Goal: Find specific page/section: Find specific page/section

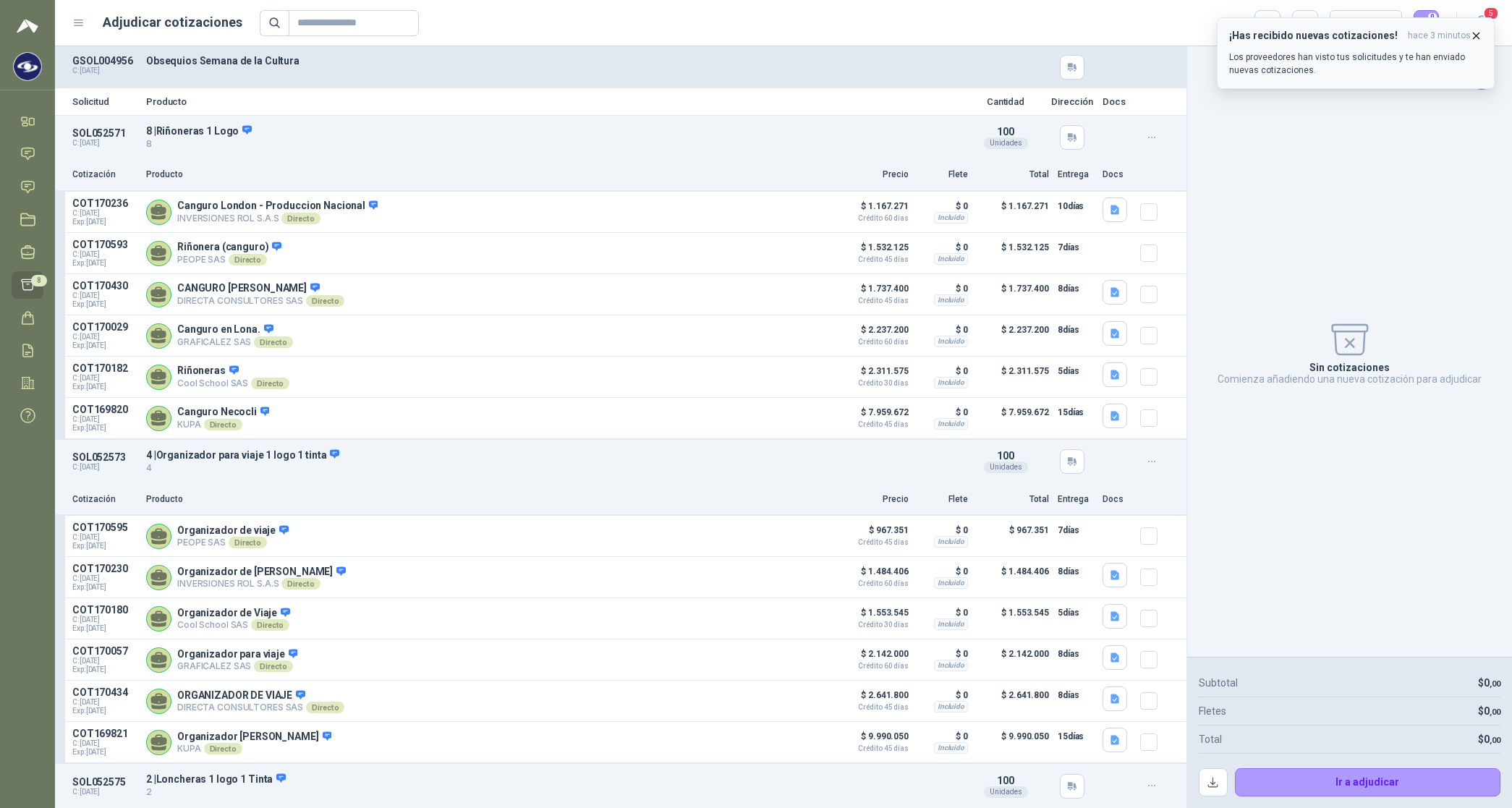
click at [1477, 37] on icon "button" at bounding box center [1475, 36] width 13 height 13
click at [1271, 18] on icon "button" at bounding box center [1267, 23] width 12 height 10
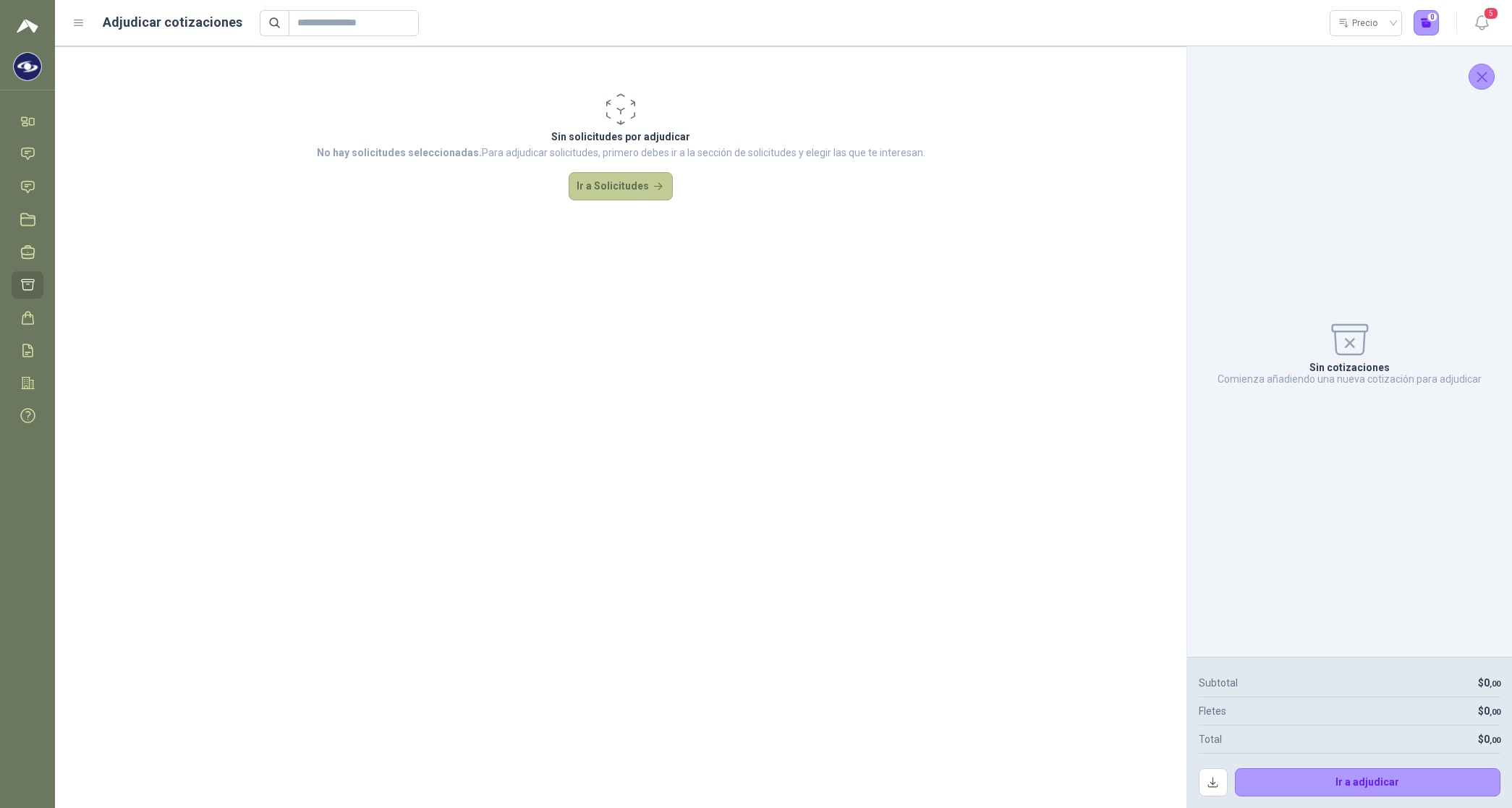
click at [628, 190] on button "Ir a Solicitudes" at bounding box center [620, 187] width 104 height 29
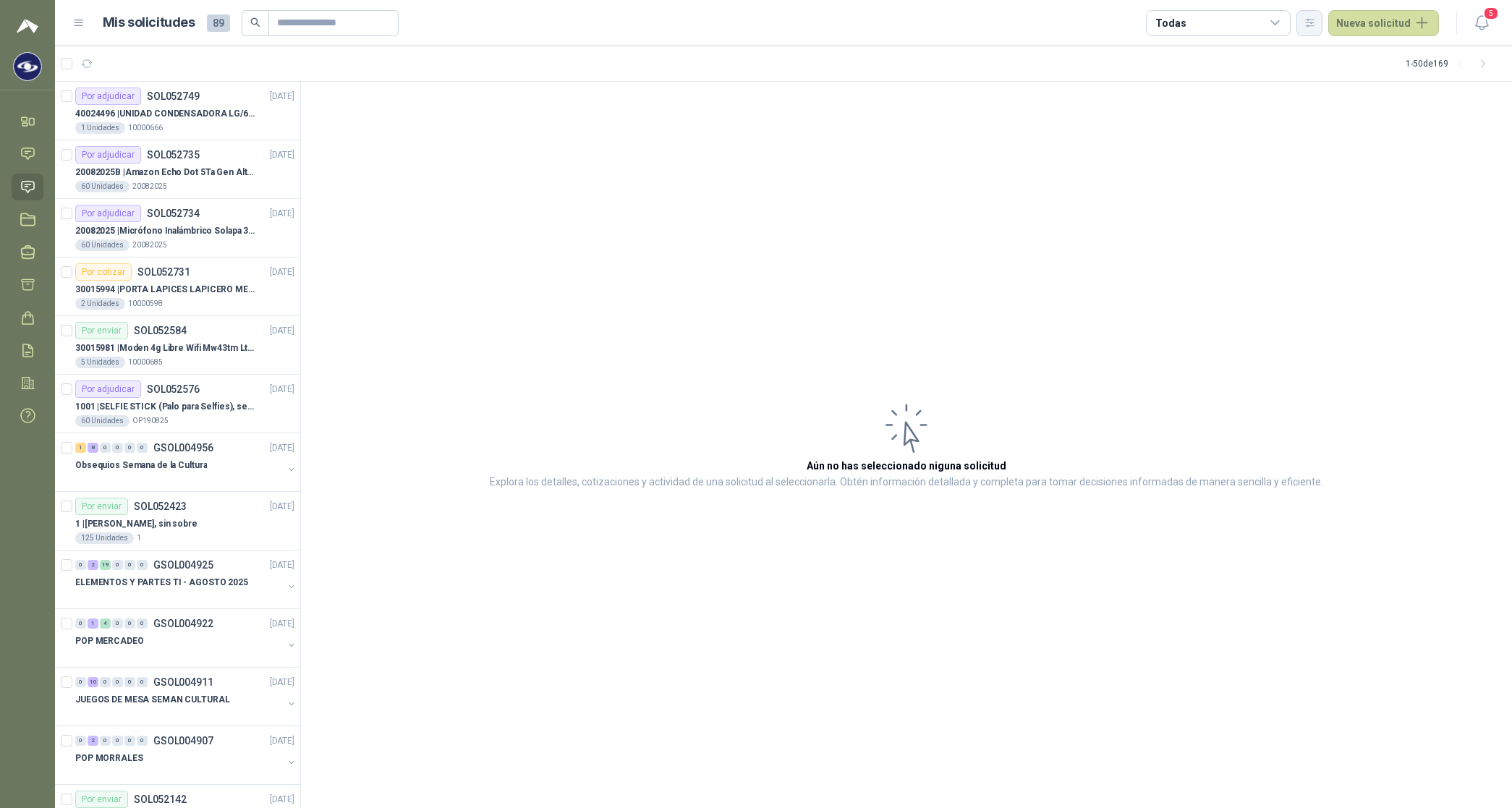
click at [1316, 19] on icon "button" at bounding box center [1309, 22] width 13 height 13
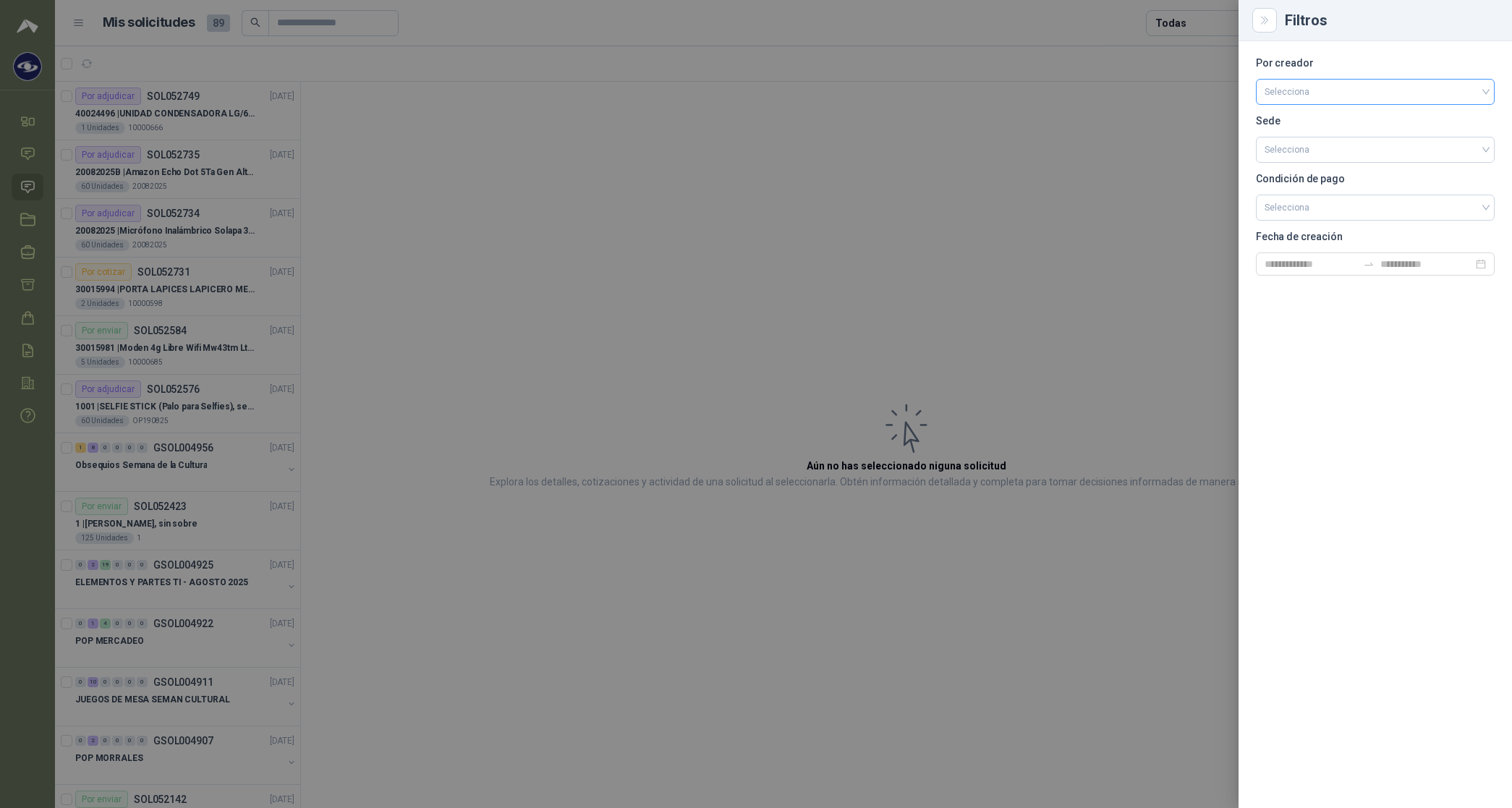
click at [1300, 95] on input "search" at bounding box center [1375, 91] width 222 height 22
click at [1316, 165] on div "[PERSON_NAME]" at bounding box center [1375, 169] width 216 height 16
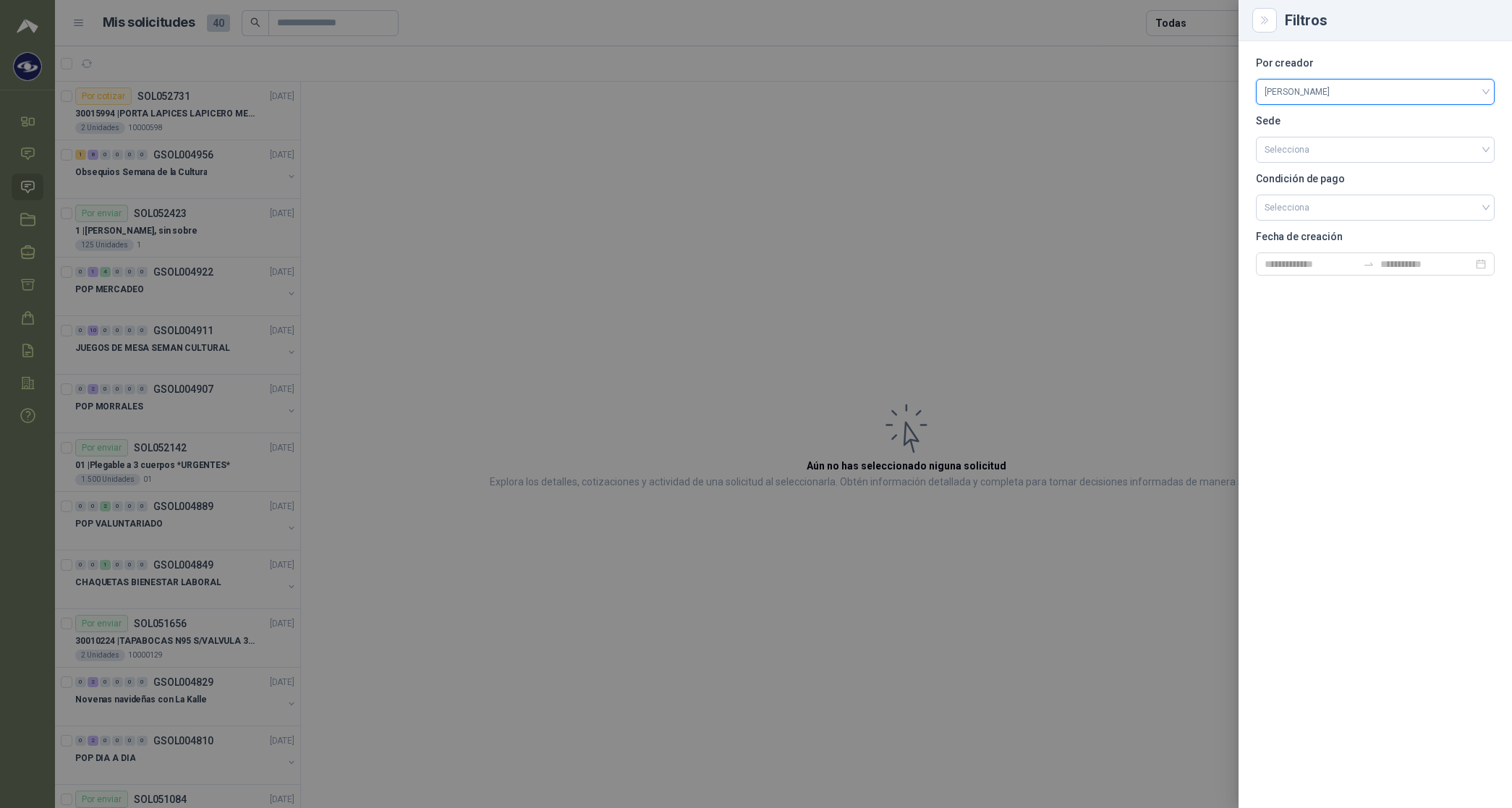
click at [1212, 27] on div at bounding box center [756, 404] width 1512 height 808
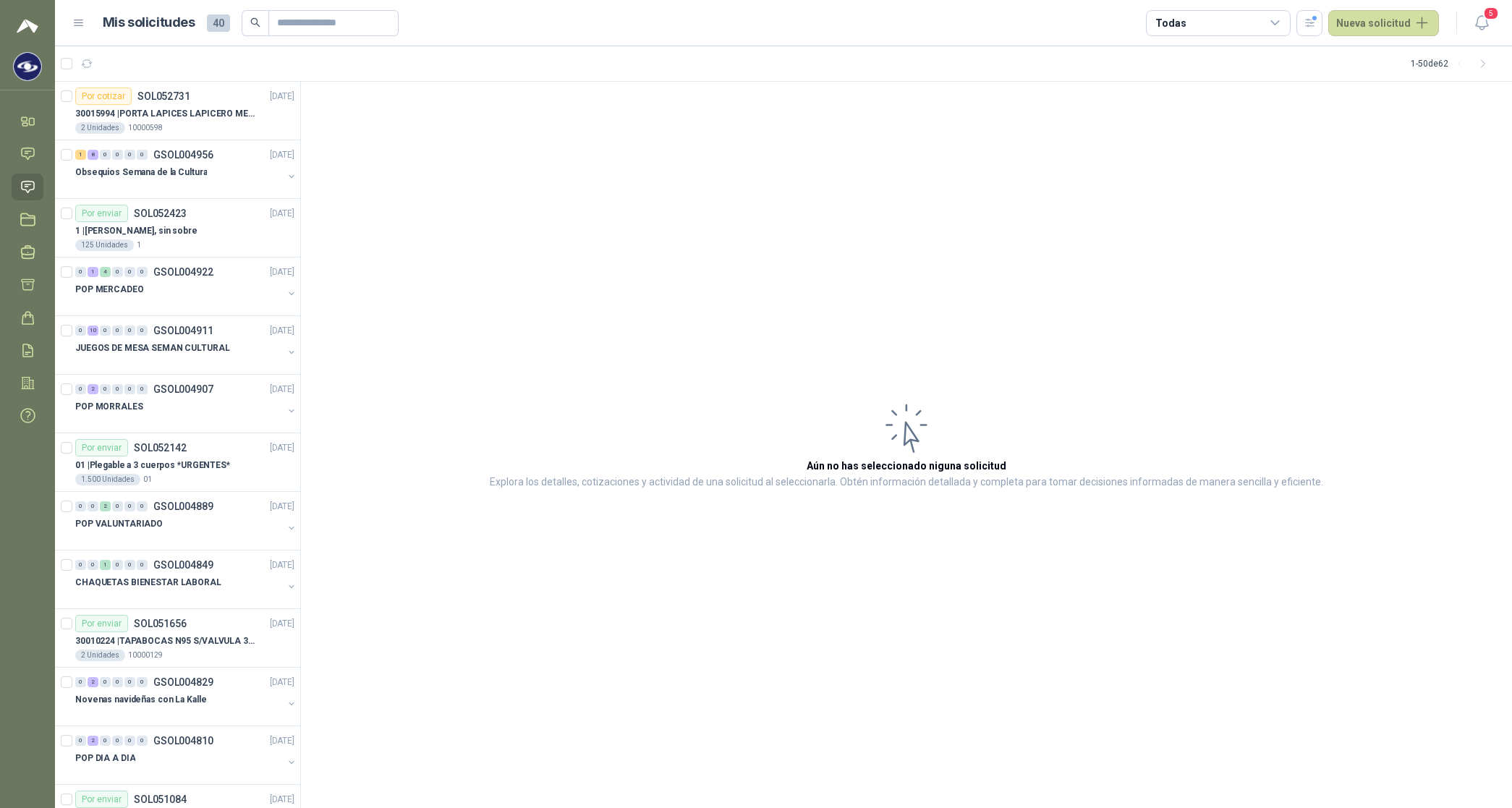
click at [1211, 27] on div "Todas" at bounding box center [1218, 23] width 144 height 26
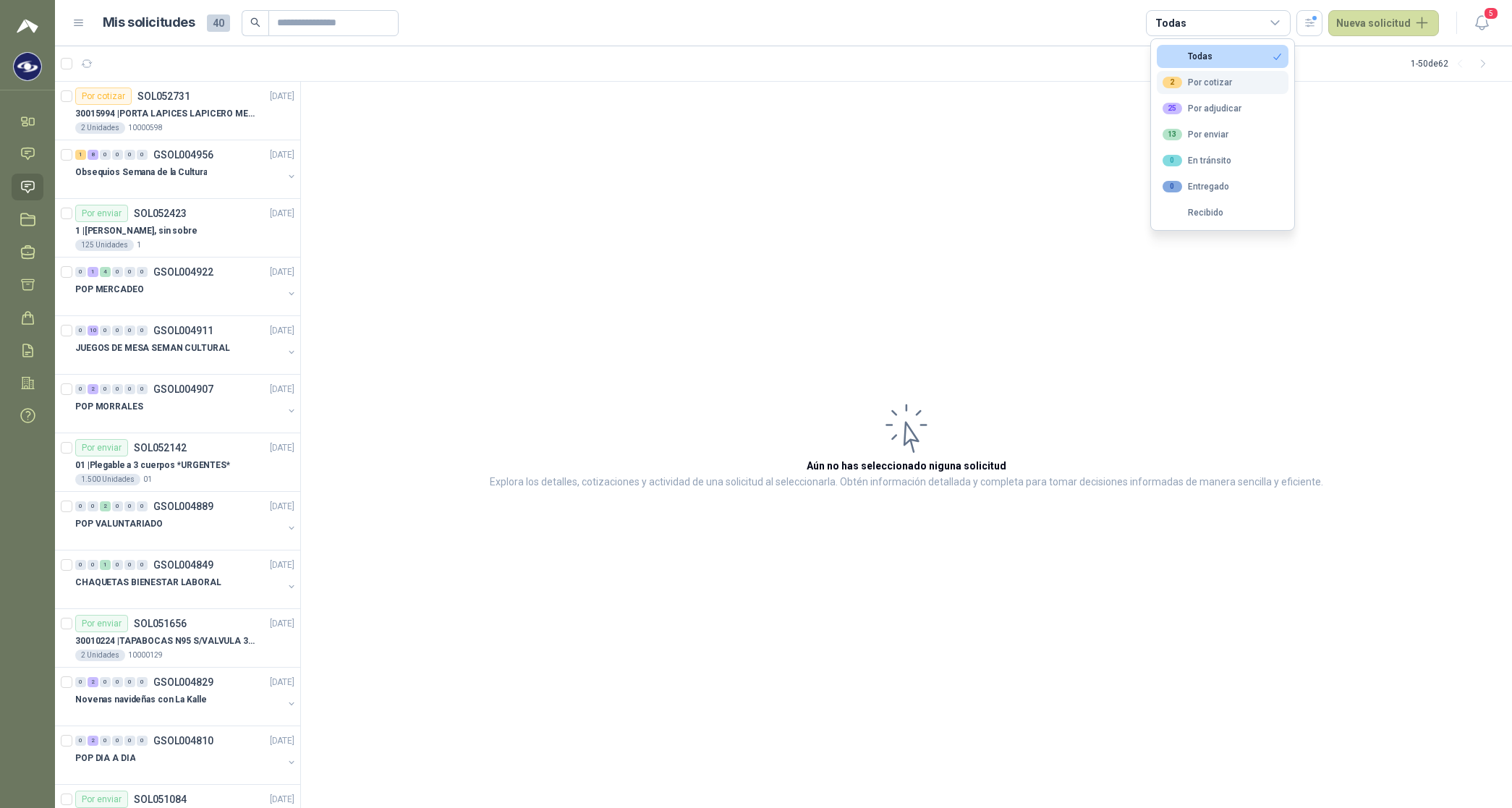
click at [1210, 80] on div "2 Por cotizar" at bounding box center [1197, 83] width 69 height 12
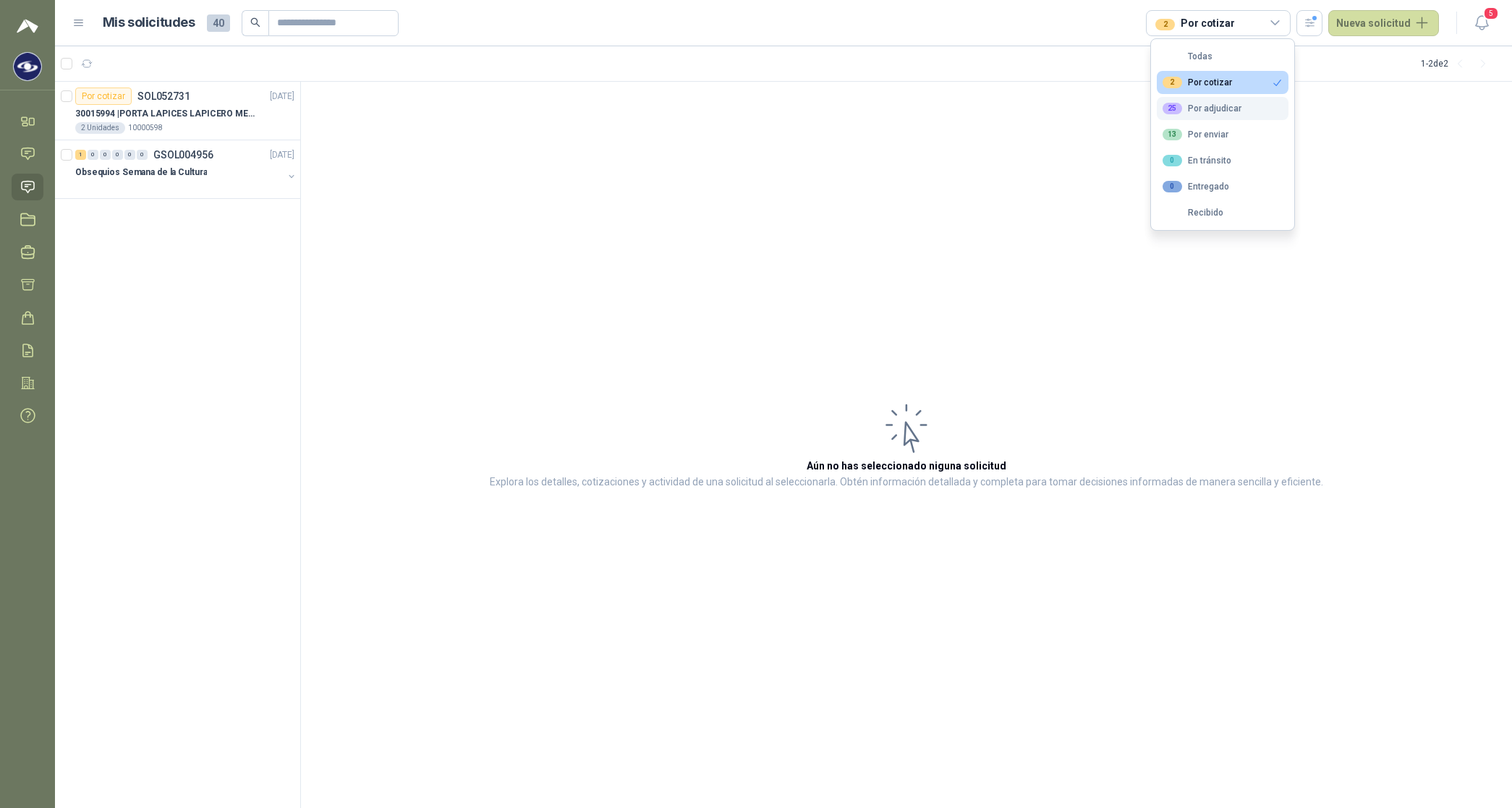
click at [1212, 106] on div "25 Por adjudicar" at bounding box center [1202, 109] width 79 height 12
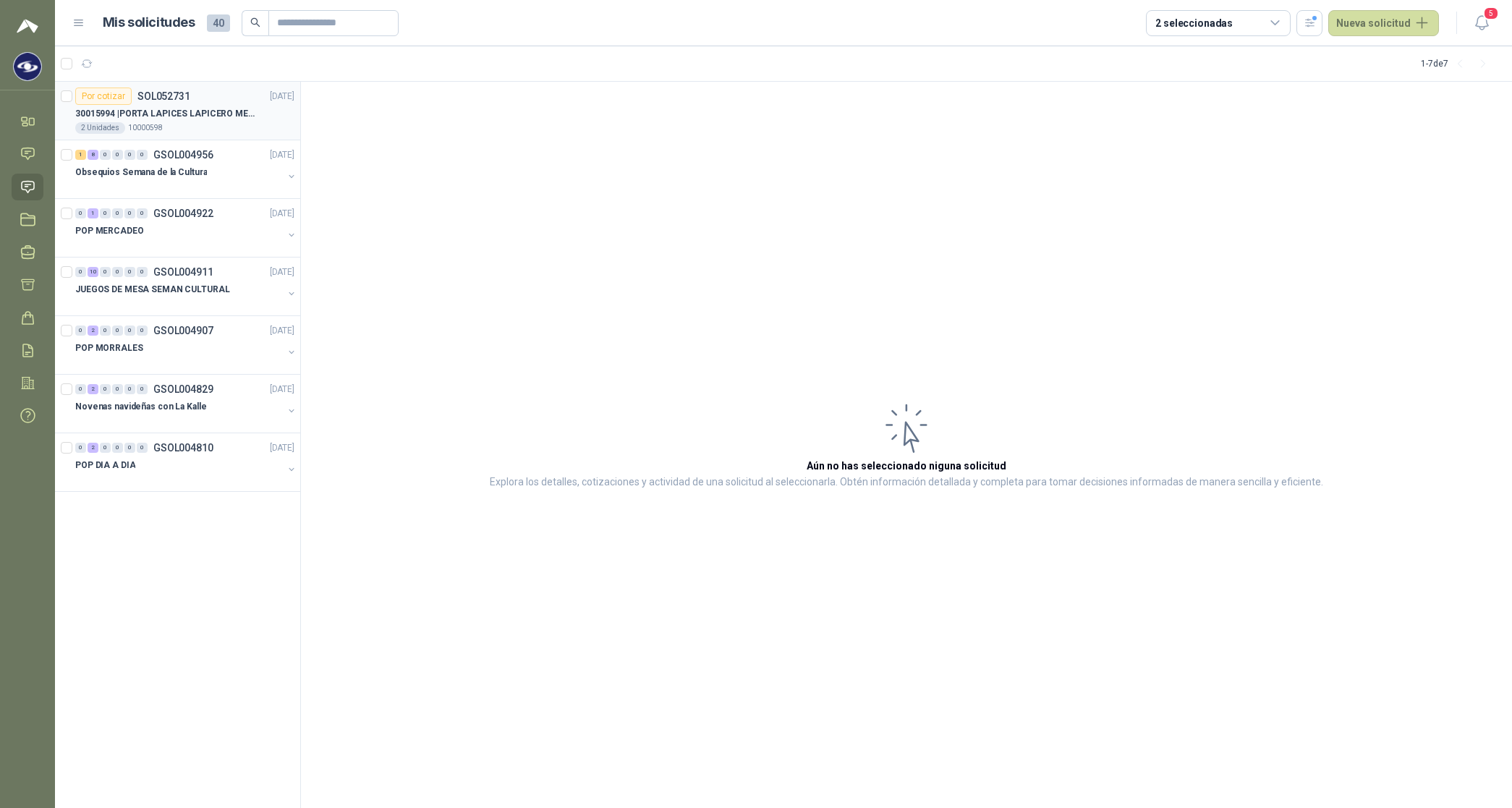
click at [182, 109] on p "30015994 | PORTA LAPICES LAPICERO METALICO MALLA. IGUALES A LOS DEL LIK ADJUNTO" at bounding box center [165, 114] width 180 height 13
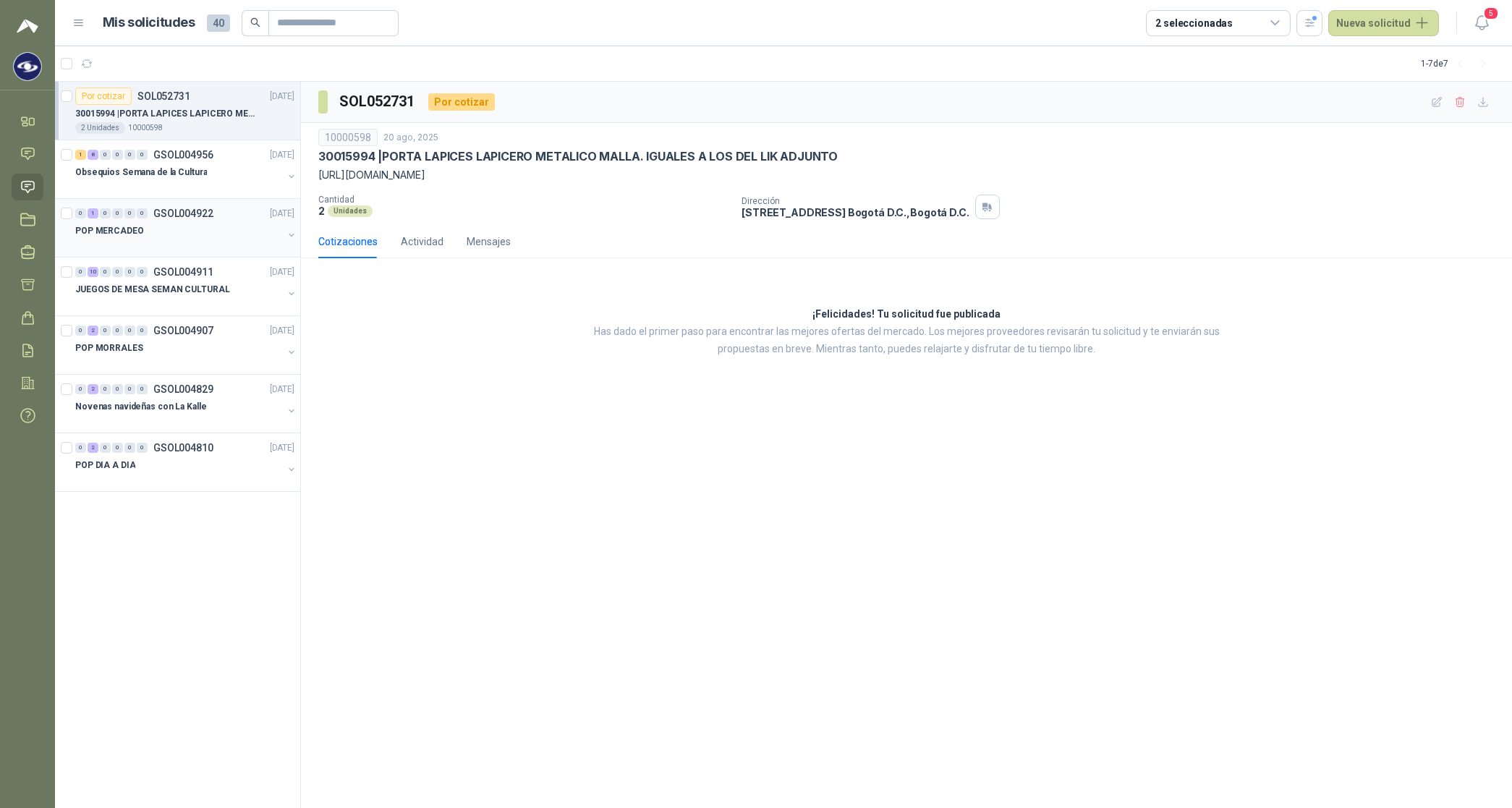
click at [110, 231] on p "POP MERCADEO" at bounding box center [109, 231] width 68 height 13
